Goal: Task Accomplishment & Management: Use online tool/utility

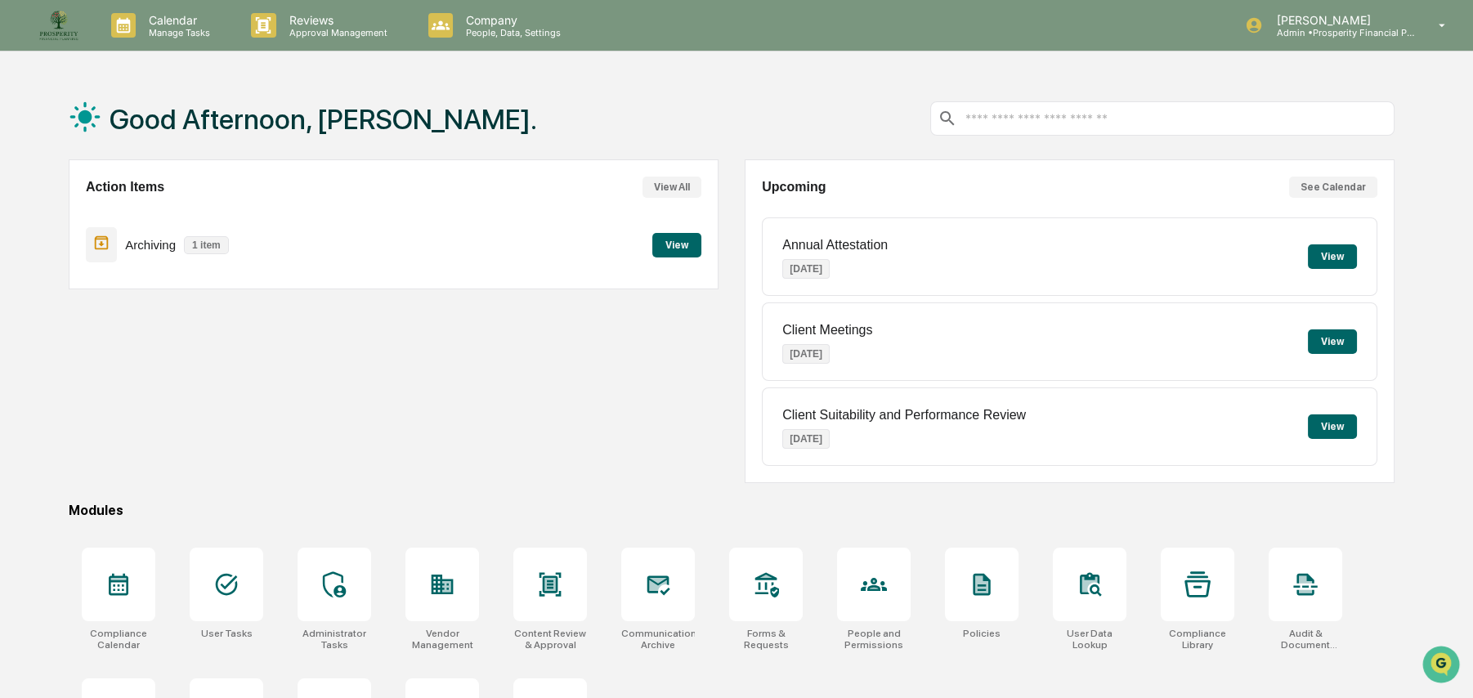
click at [681, 235] on button "View" at bounding box center [676, 245] width 49 height 25
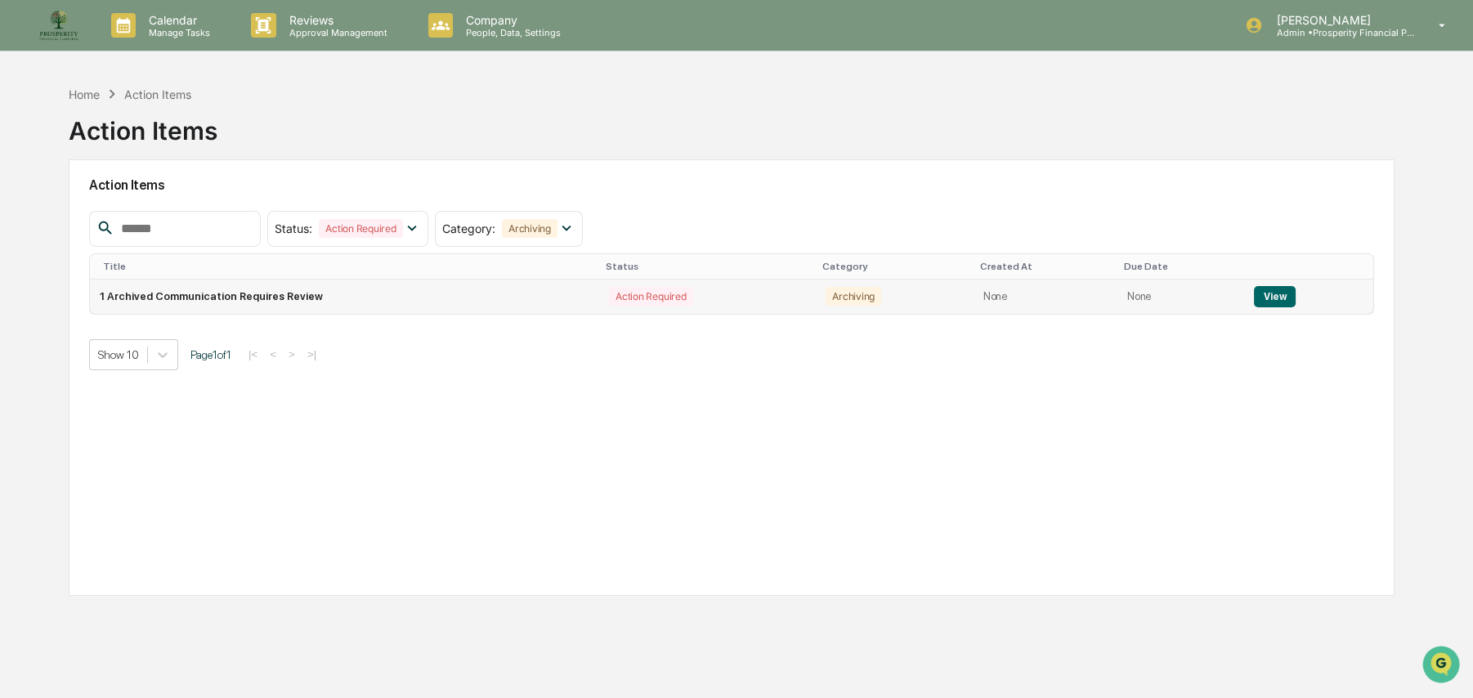
click at [1267, 296] on button "View" at bounding box center [1275, 296] width 42 height 21
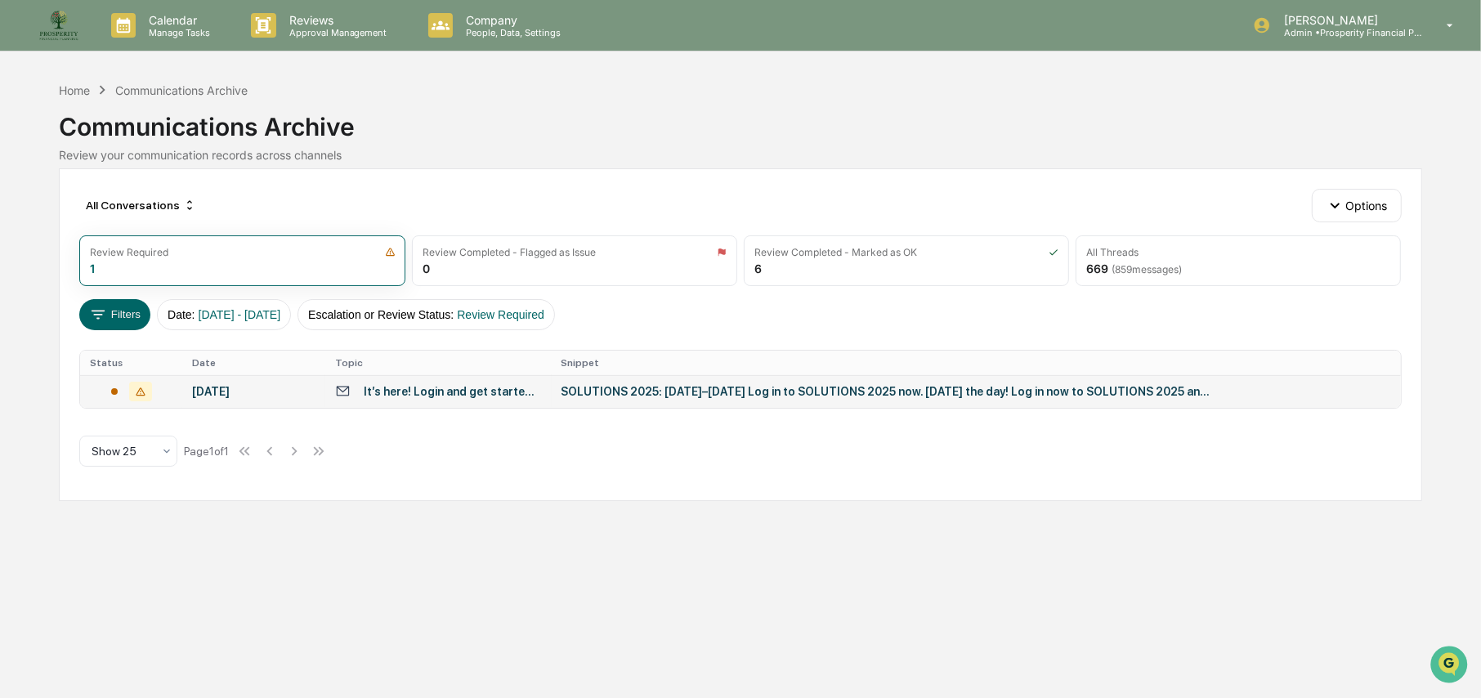
click at [616, 389] on div "SOLUTIONS 2025: [DATE]–[DATE] Log in to SOLUTIONS 2025 now. [DATE] the day! Log…" at bounding box center [888, 391] width 654 height 13
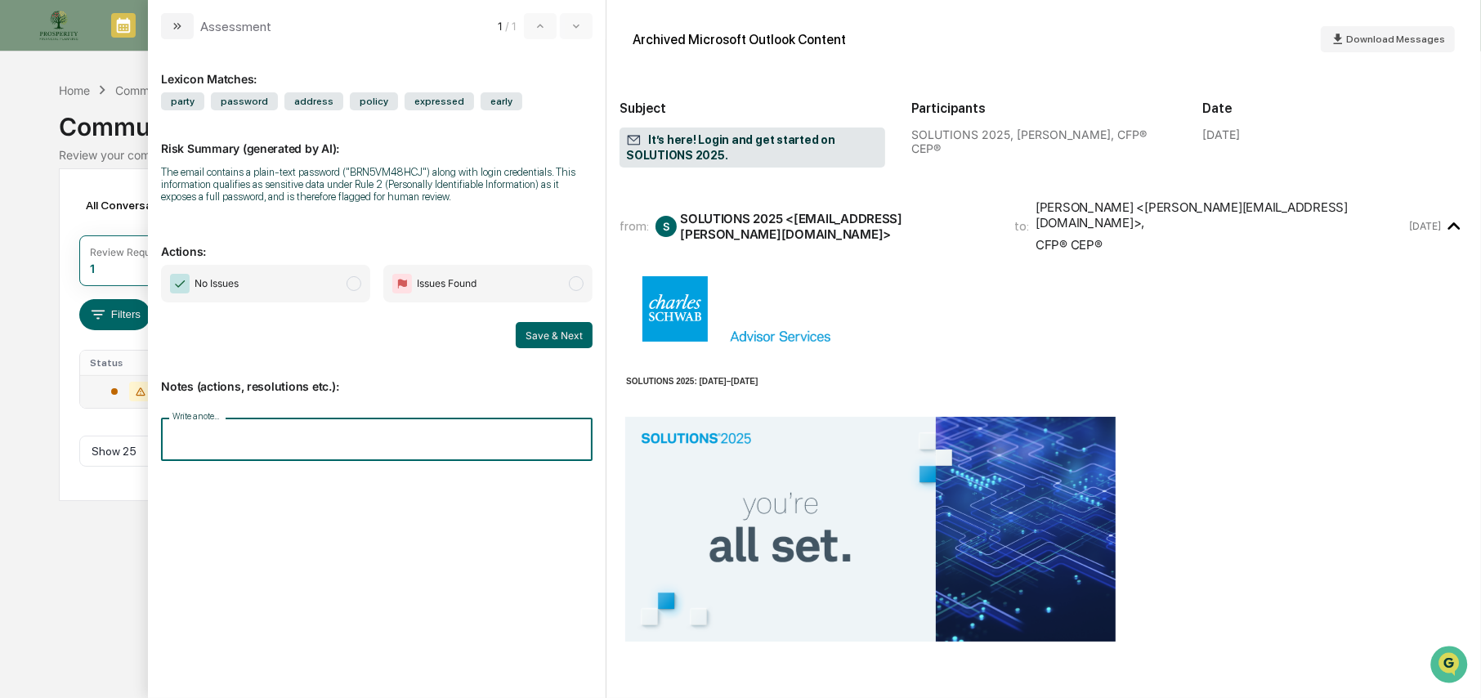
click at [448, 441] on input "Write a note..." at bounding box center [376, 439] width 431 height 43
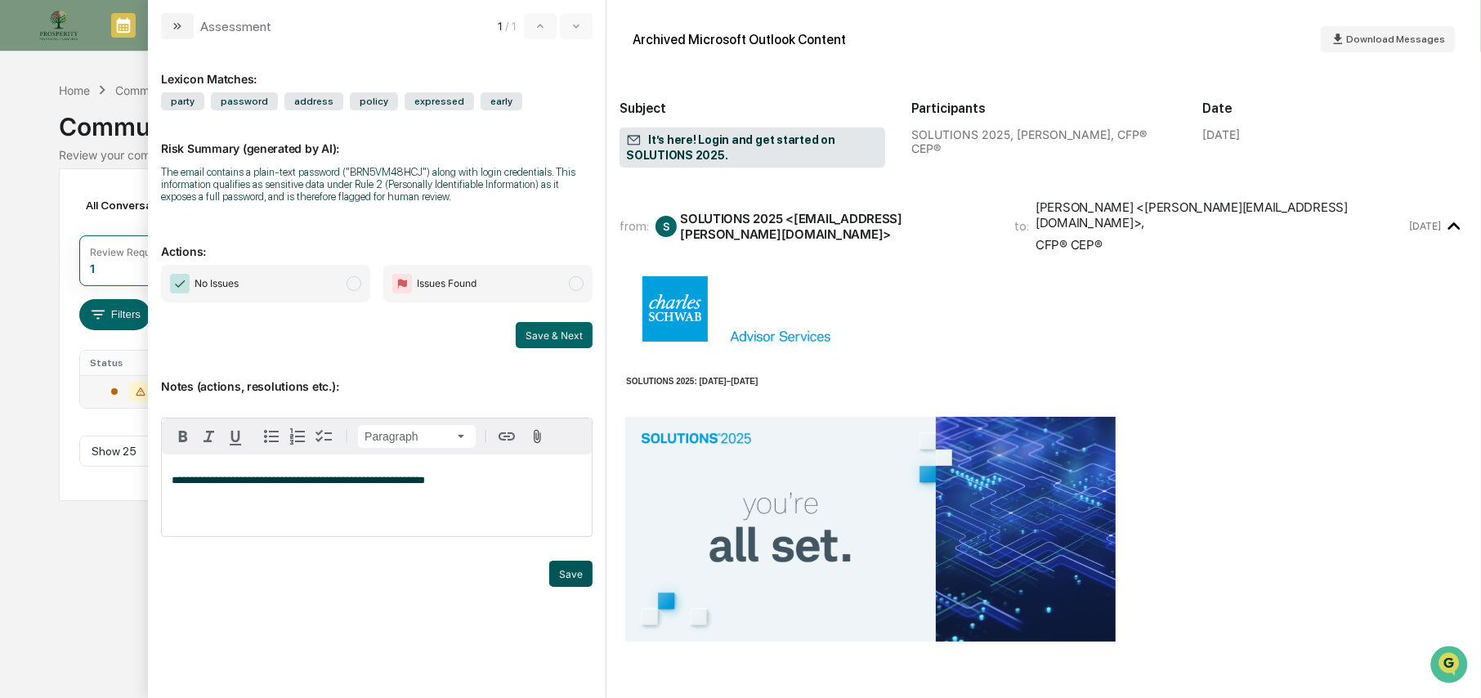
click at [572, 573] on button "Save" at bounding box center [570, 574] width 43 height 26
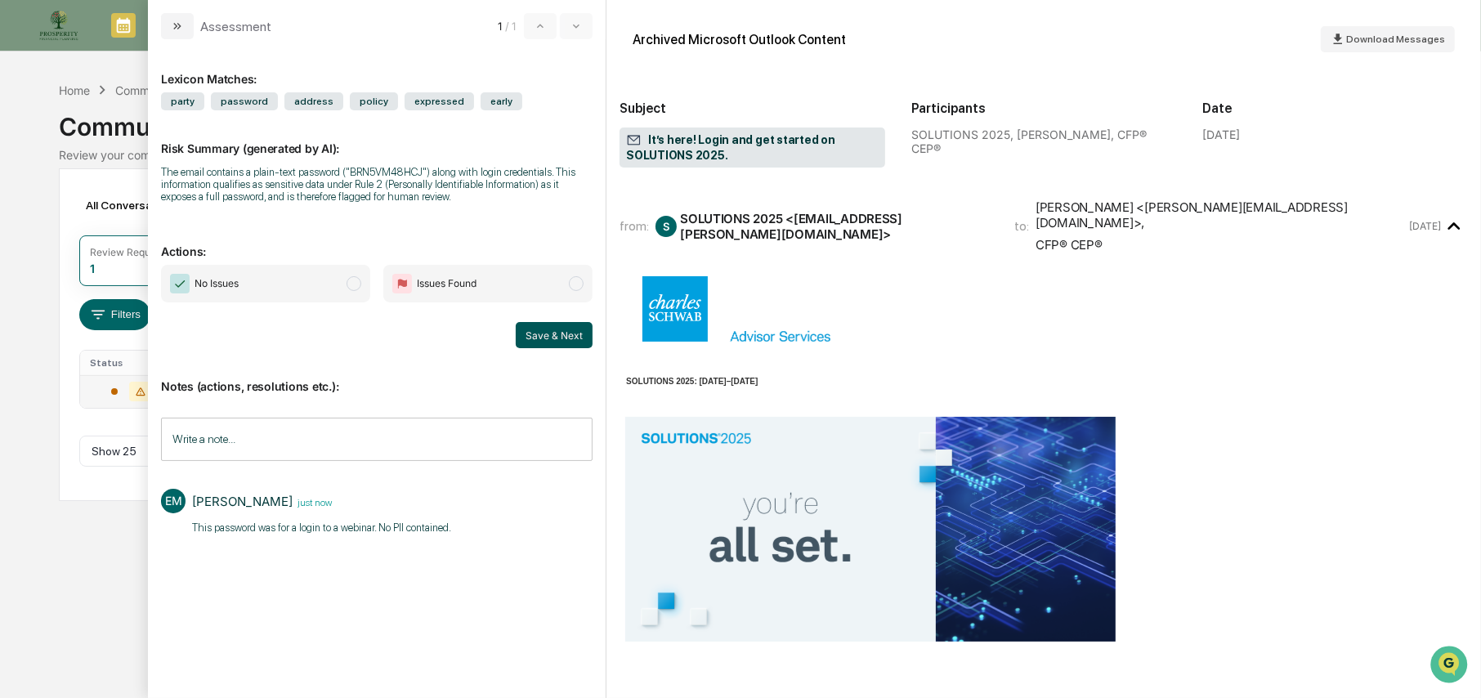
click at [547, 332] on button "Save & Next" at bounding box center [554, 335] width 77 height 26
click at [288, 282] on span "No Issues" at bounding box center [265, 284] width 209 height 38
click at [528, 327] on button "Save & Next" at bounding box center [554, 335] width 77 height 26
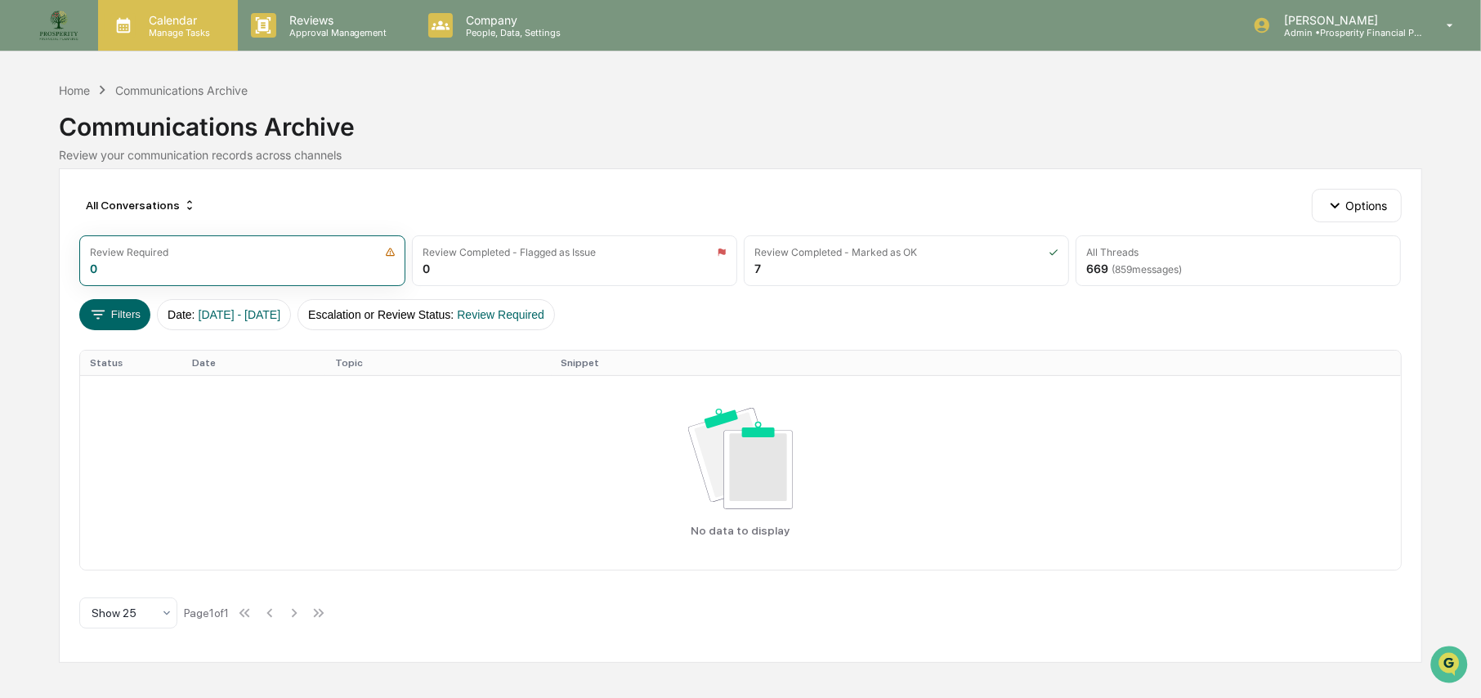
click at [186, 23] on p "Calendar" at bounding box center [177, 20] width 83 height 14
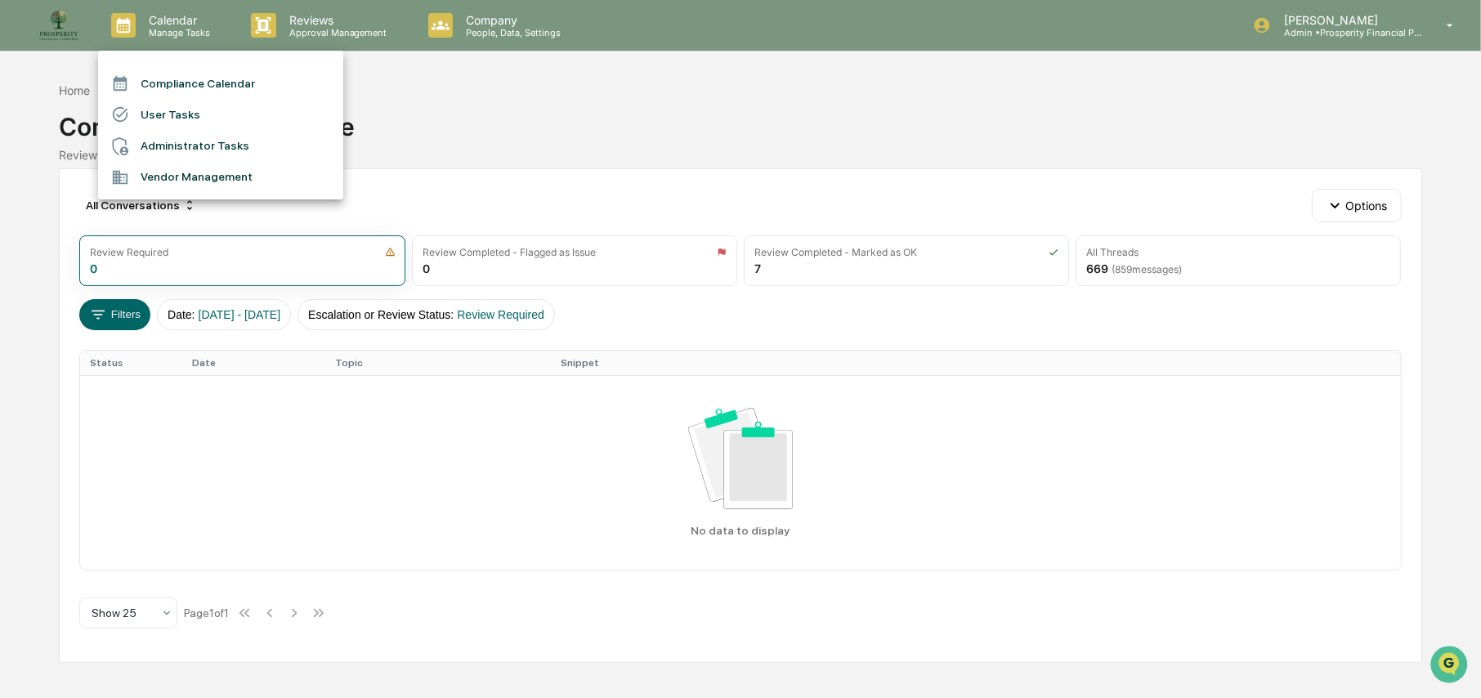
click at [507, 34] on div at bounding box center [740, 349] width 1481 height 698
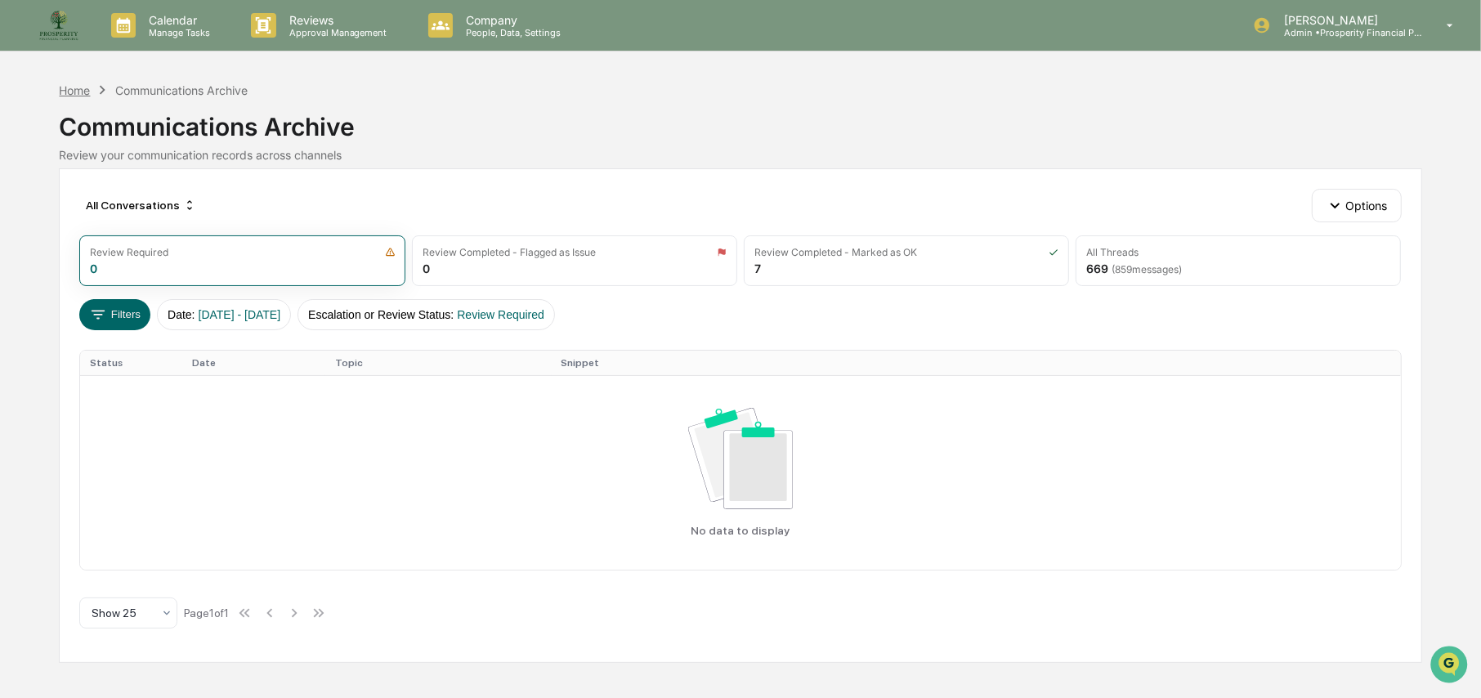
click at [60, 88] on div "Home" at bounding box center [74, 90] width 31 height 14
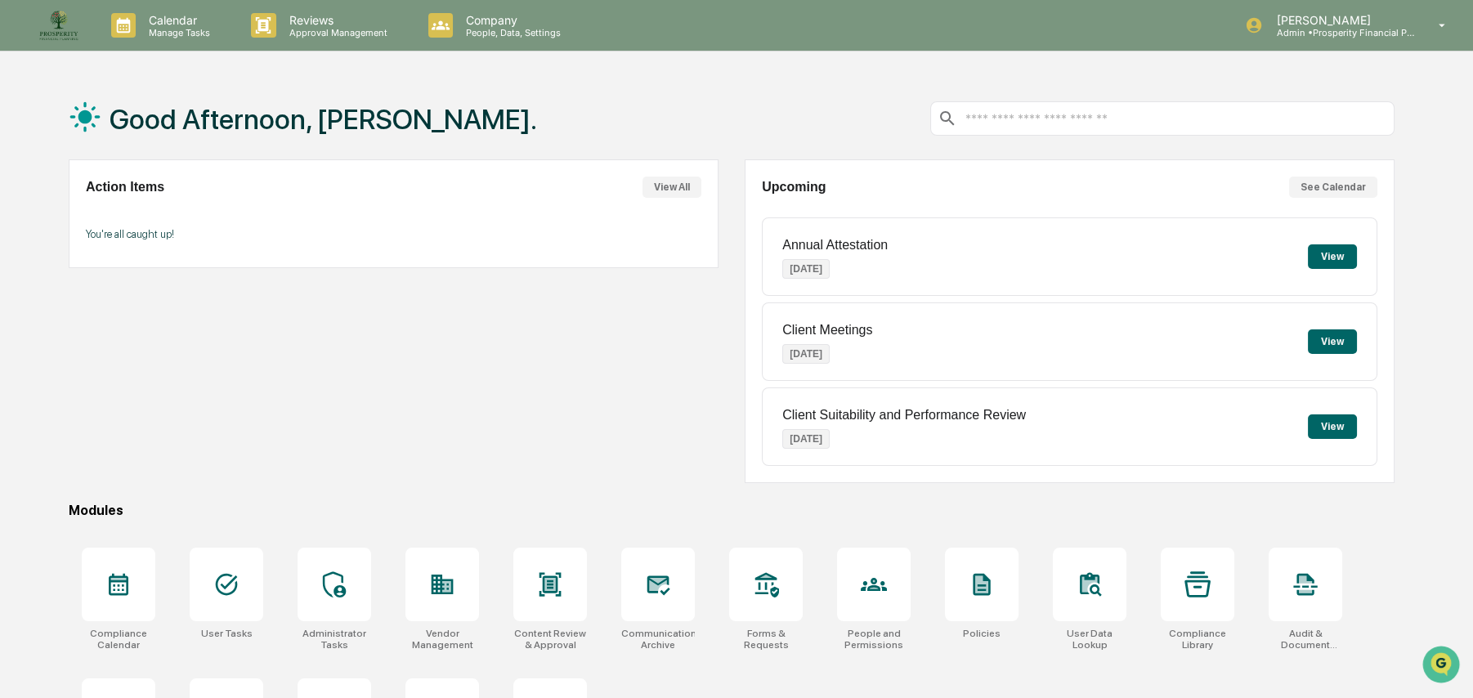
click at [1321, 337] on button "View" at bounding box center [1331, 341] width 49 height 25
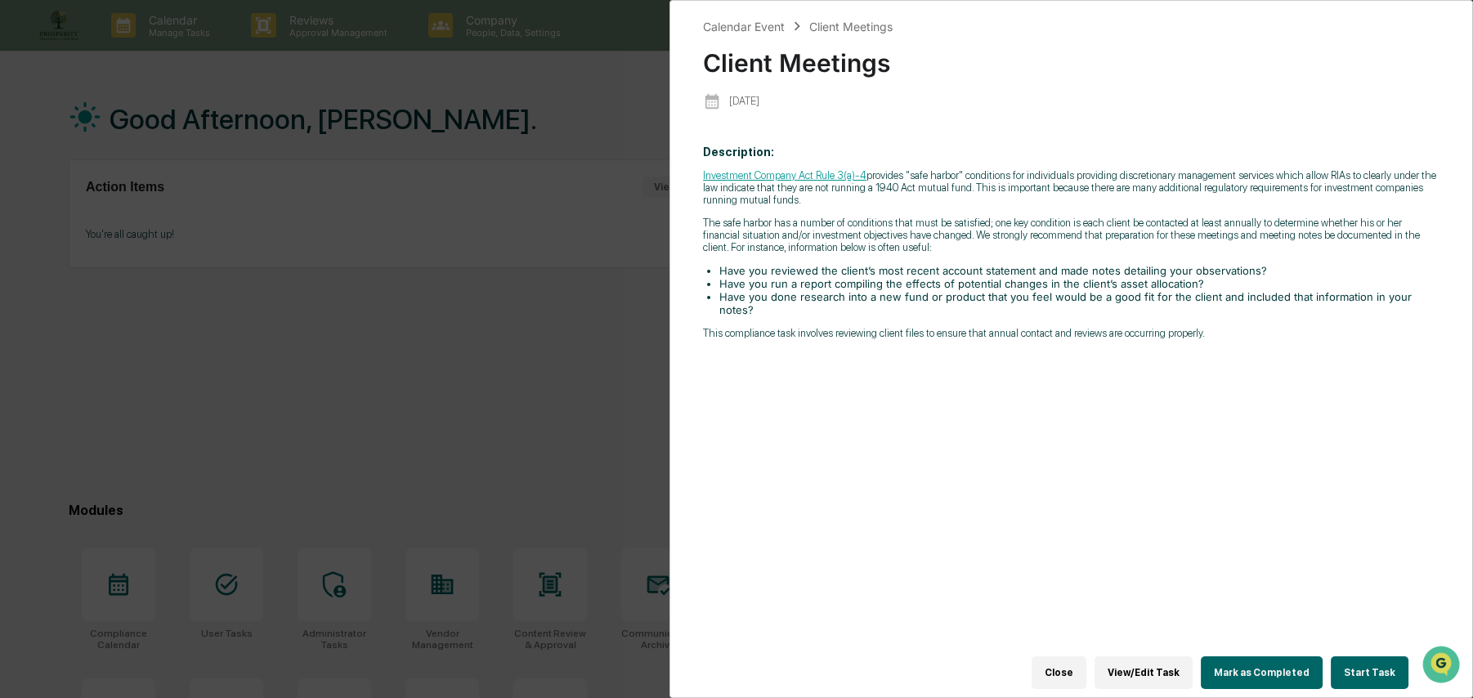
click at [1075, 668] on button "Close" at bounding box center [1058, 672] width 55 height 33
